Goal: Transaction & Acquisition: Purchase product/service

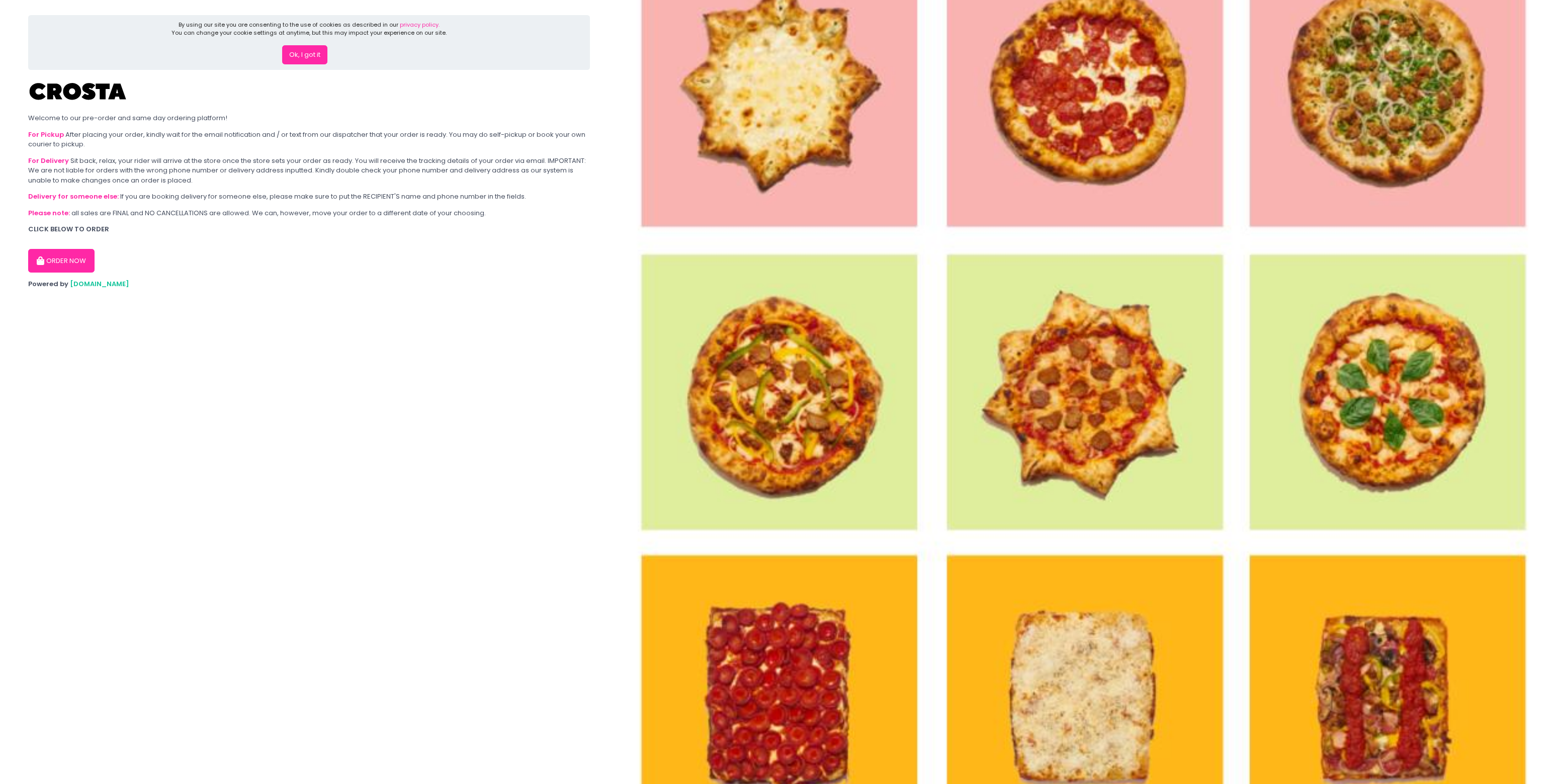
click at [72, 260] on button "ORDER NOW" at bounding box center [61, 261] width 67 height 24
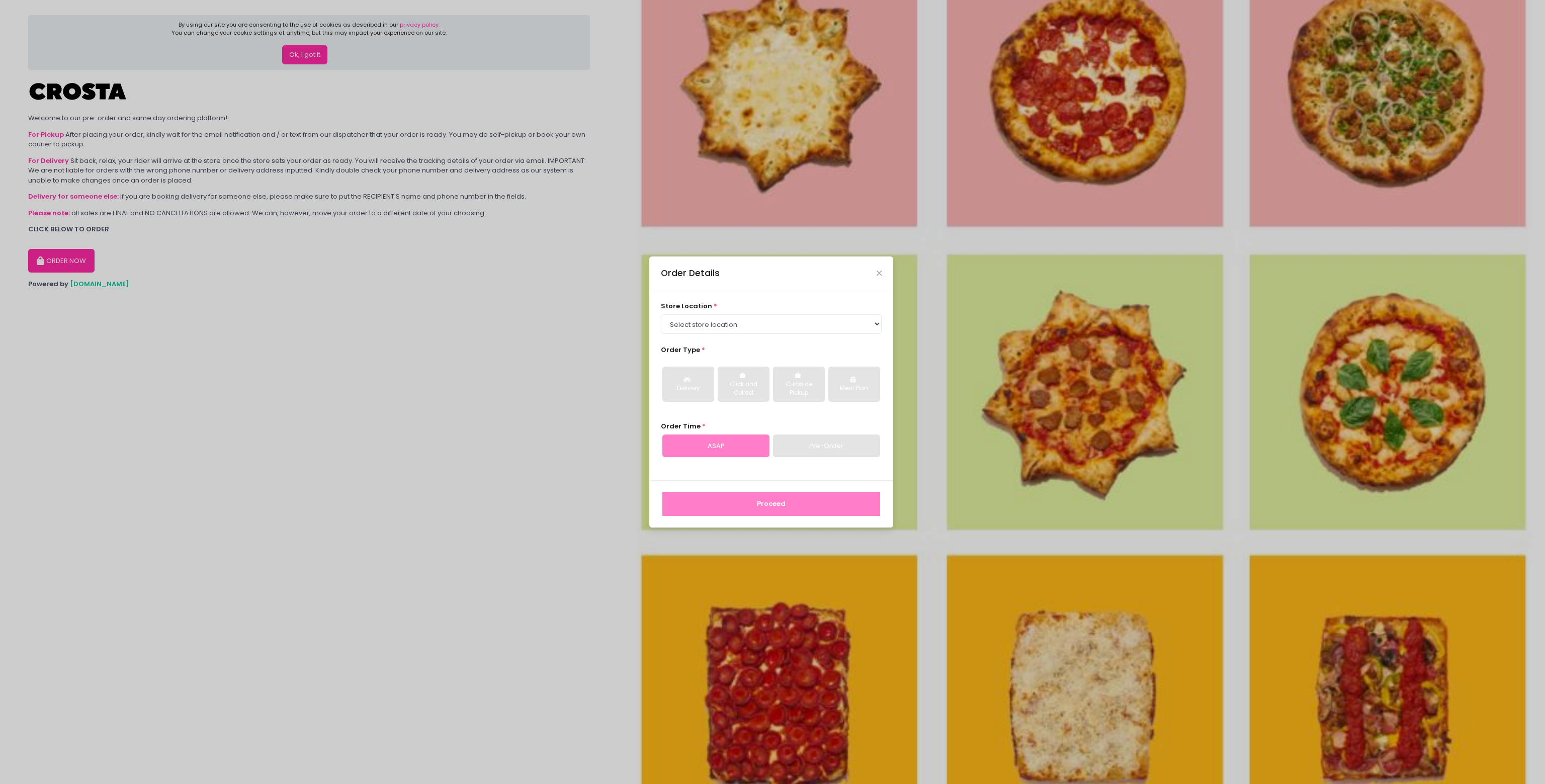
click at [813, 336] on div "store location * Select store location Crosta Pizza - Salcedo Crosta Pizza - Sa…" at bounding box center [771, 385] width 244 height 190
click at [813, 329] on select "Select store location [PERSON_NAME] Pizza - [PERSON_NAME] Pizza - [GEOGRAPHIC_D…" at bounding box center [771, 323] width 221 height 19
select select "5fabb2e53664a8677beaeb89"
click at [660, 314] on select "Select store location [PERSON_NAME] Pizza - [PERSON_NAME] Pizza - [GEOGRAPHIC_D…" at bounding box center [771, 323] width 221 height 19
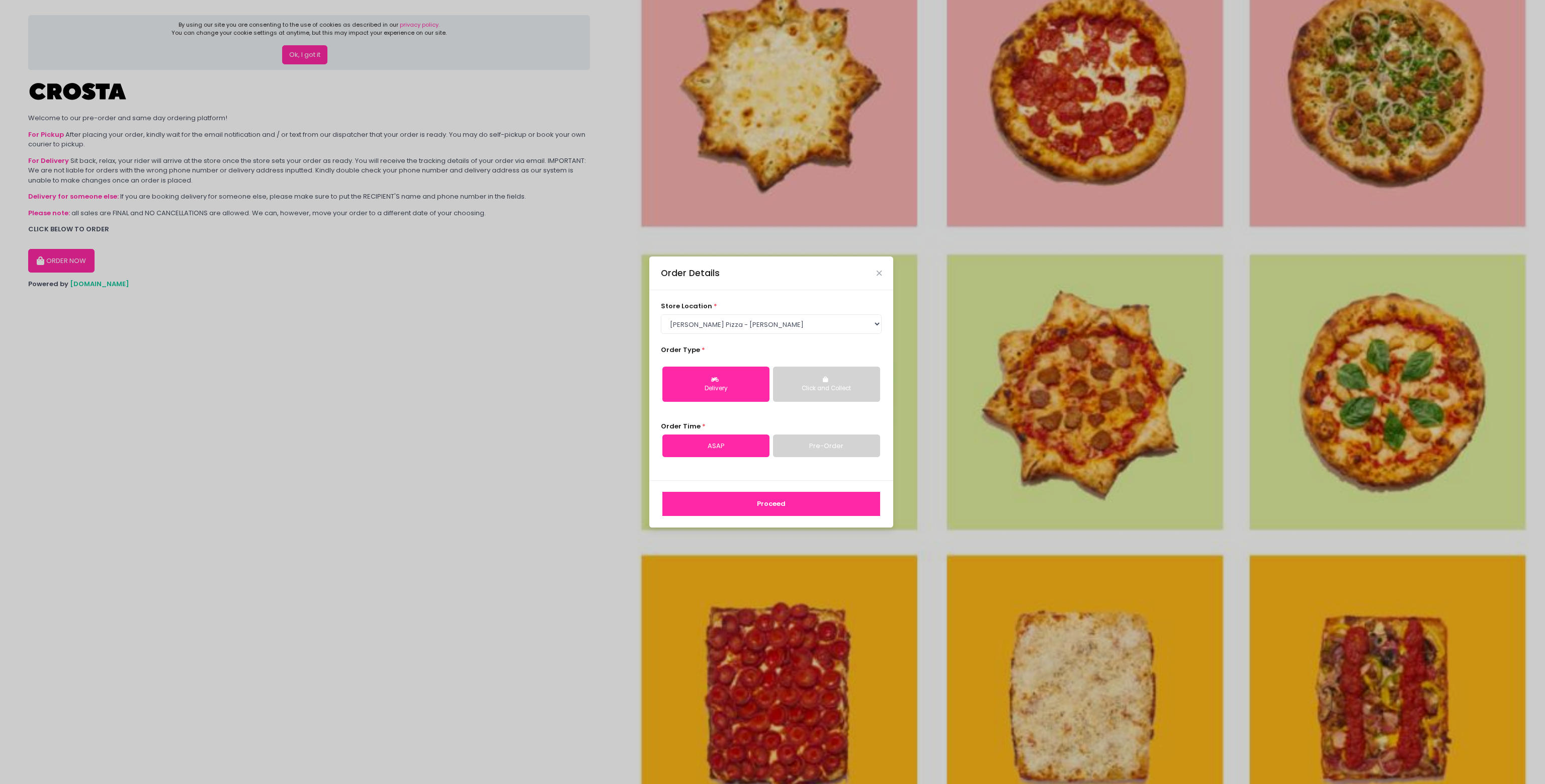
click at [738, 390] on div "Delivery" at bounding box center [716, 388] width 93 height 9
click at [749, 444] on link "ASAP" at bounding box center [716, 446] width 107 height 23
click at [754, 524] on div "Proceed" at bounding box center [771, 503] width 244 height 47
click at [761, 509] on button "Proceed" at bounding box center [771, 503] width 218 height 24
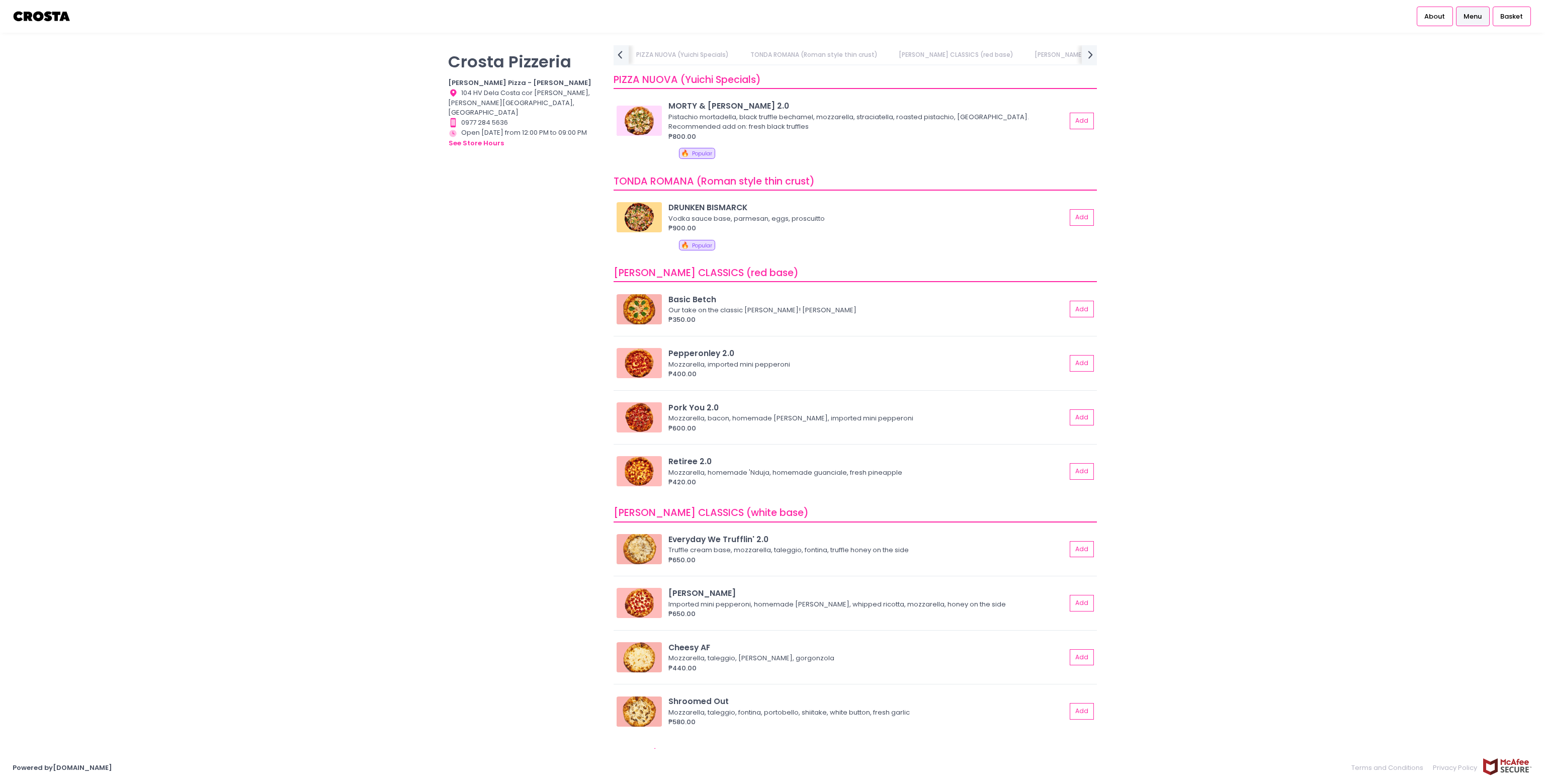
scroll to position [0, 60]
click at [622, 58] on icon "prev Created with Sketch." at bounding box center [620, 54] width 15 height 15
click at [622, 58] on div "PIZZA NUOVA (Yuichi Specials) TONDA ROMANA (Roman style thin crust) [PERSON_NAM…" at bounding box center [855, 55] width 483 height 20
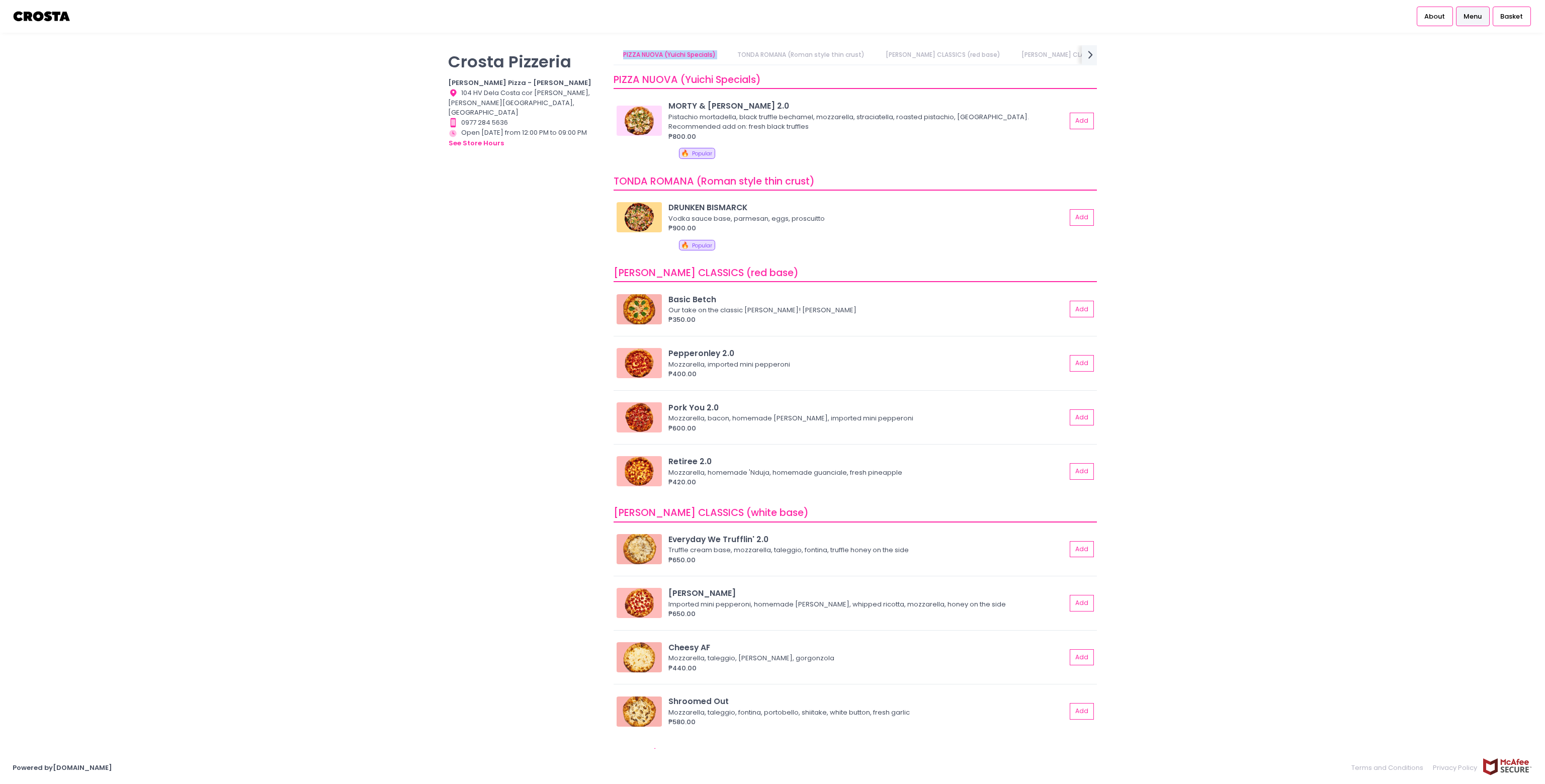
click at [622, 58] on link "PIZZA NUOVA (Yuichi Specials)" at bounding box center [669, 54] width 112 height 19
click at [35, 24] on img at bounding box center [41, 16] width 59 height 17
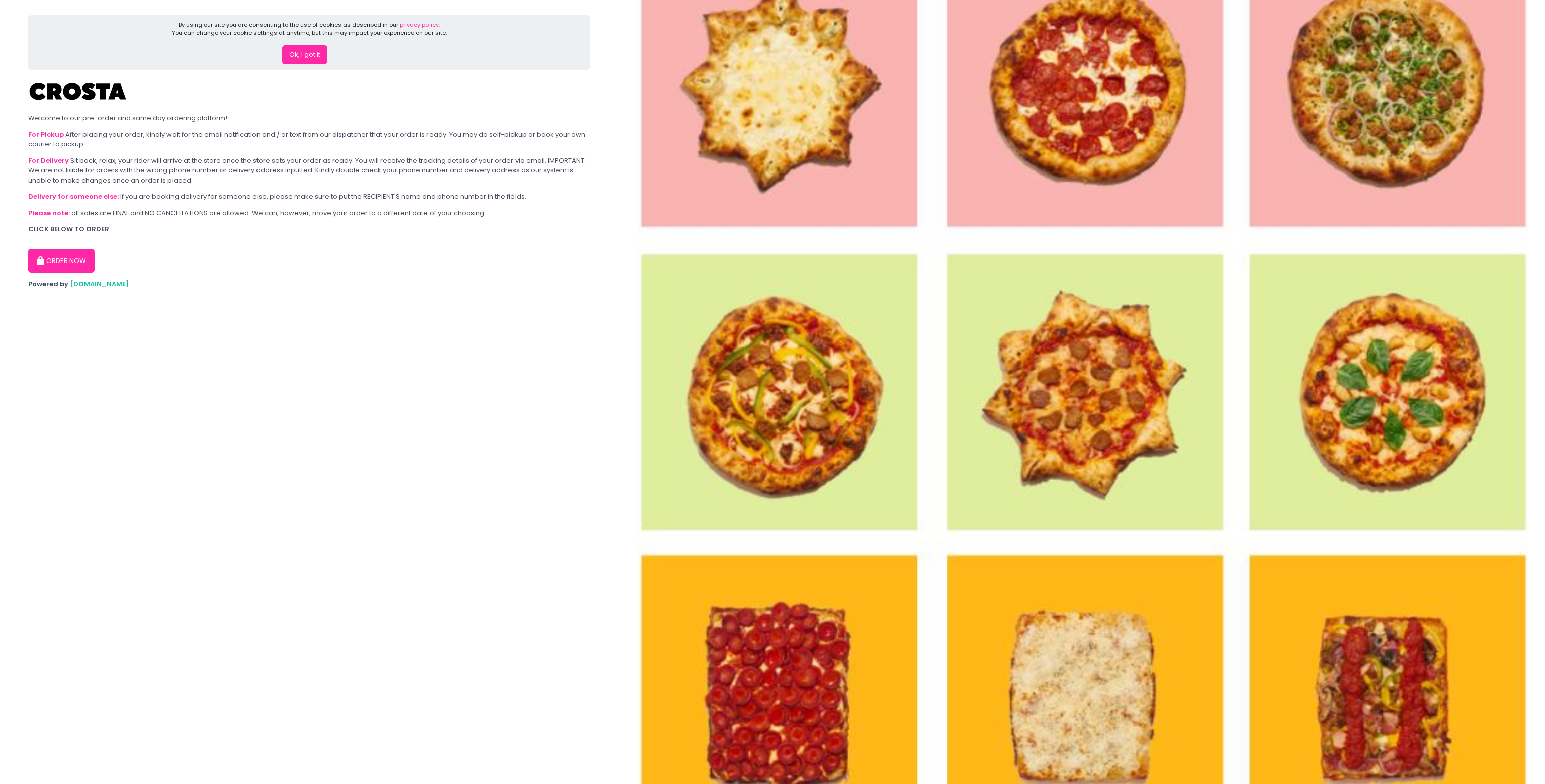
click at [56, 259] on button "ORDER NOW" at bounding box center [61, 261] width 67 height 24
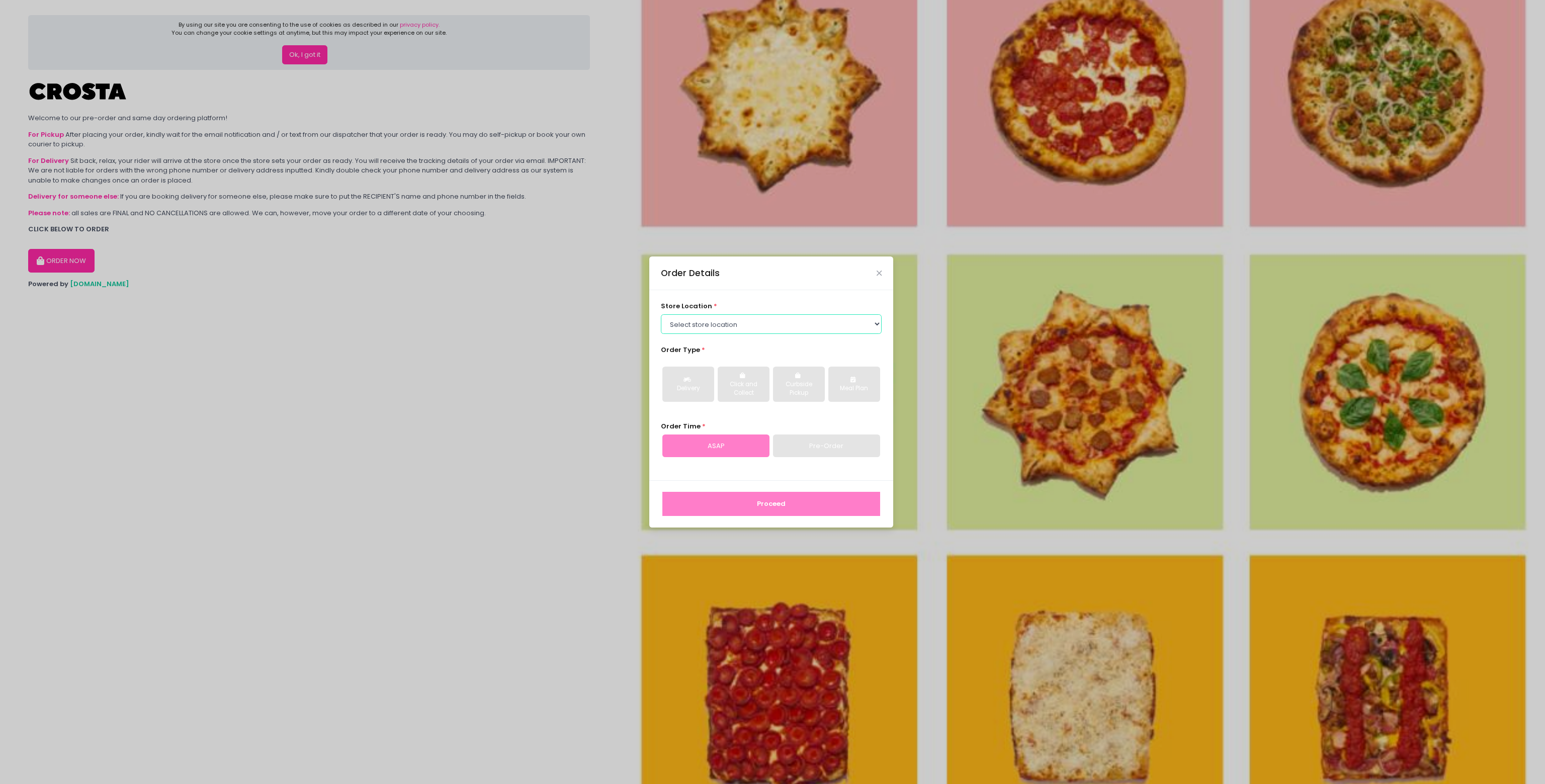
click at [768, 327] on select "Select store location [PERSON_NAME] Pizza - [PERSON_NAME] Pizza - [GEOGRAPHIC_D…" at bounding box center [771, 323] width 221 height 19
select select "5fabb2e53664a8677beaeb89"
click at [660, 314] on select "Select store location [PERSON_NAME] Pizza - [PERSON_NAME] Pizza - [GEOGRAPHIC_D…" at bounding box center [771, 323] width 221 height 19
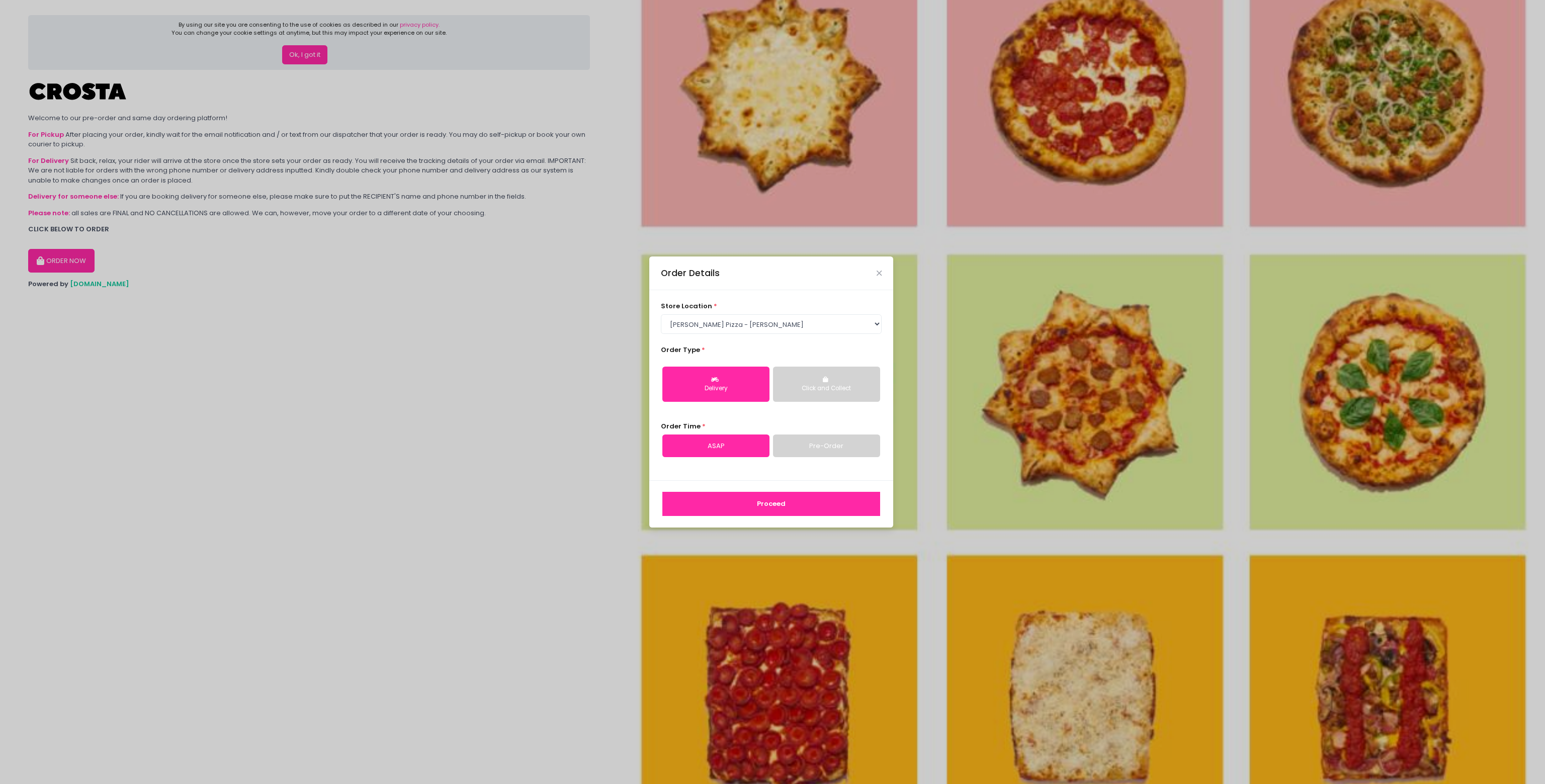
click at [739, 500] on button "Proceed" at bounding box center [771, 503] width 218 height 24
